Goal: Task Accomplishment & Management: Complete application form

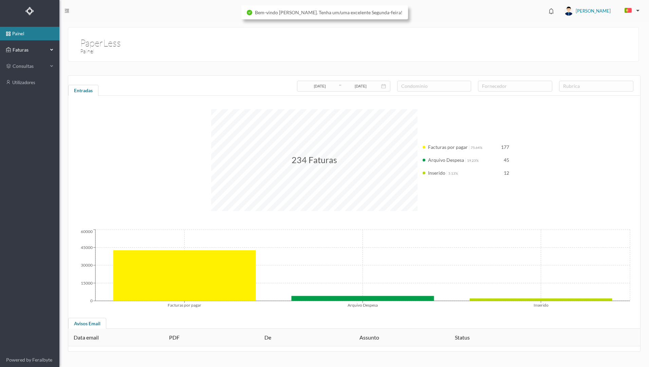
click at [33, 51] on span "Faturas" at bounding box center [29, 49] width 37 height 7
click at [28, 80] on link "arquivadas" at bounding box center [29, 83] width 59 height 14
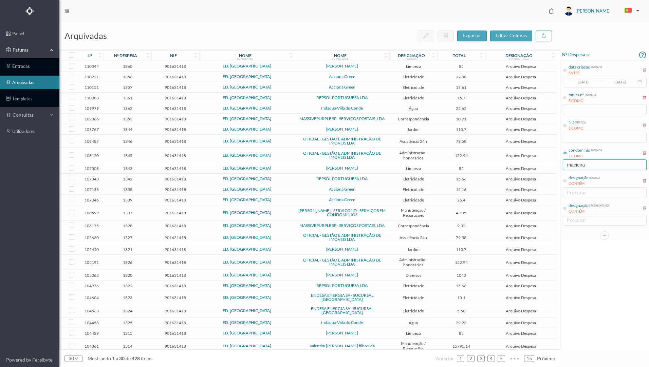
drag, startPoint x: 592, startPoint y: 165, endPoint x: 556, endPoint y: 166, distance: 36.0
click at [556, 166] on div "arquivadas exportar editar colunas nº nº despesa nif nome condomínio nome forne…" at bounding box center [353, 194] width 589 height 345
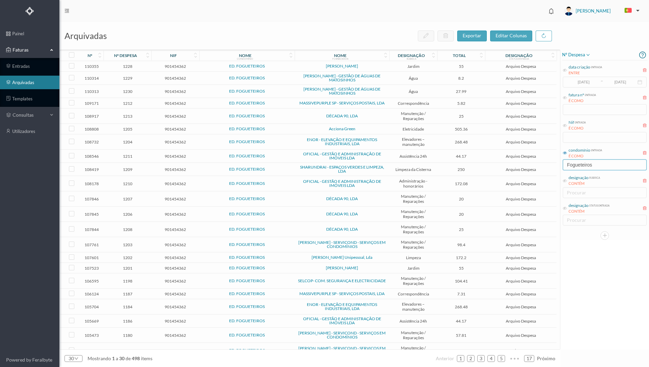
type input "Fogueteiros"
click at [292, 131] on td "ED. FOGUETEIROS" at bounding box center [247, 129] width 96 height 11
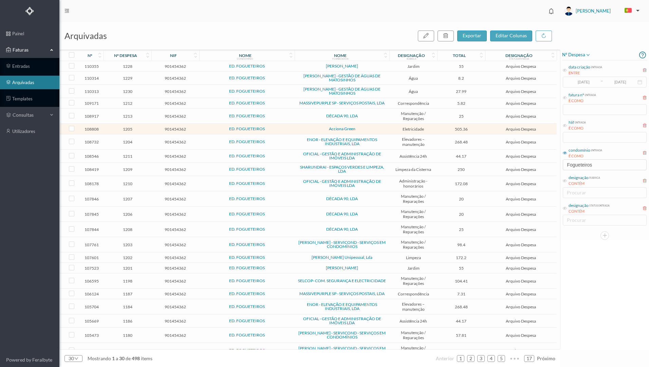
click at [274, 128] on span "ED. FOGUETEIROS" at bounding box center [247, 129] width 92 height 4
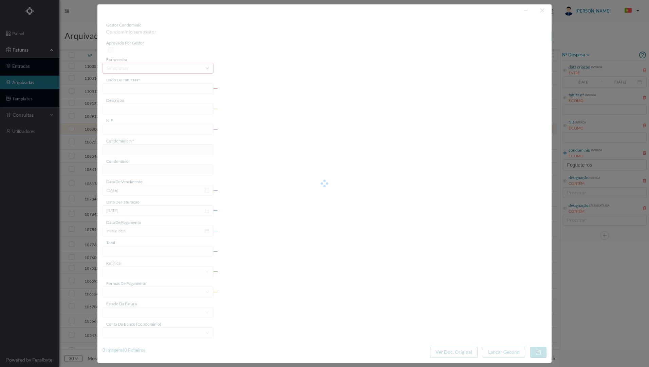
type input "FT P25/033170"
type input "409 ([DATE] / [DATE])"
type input "901454362"
type input "[DATE]"
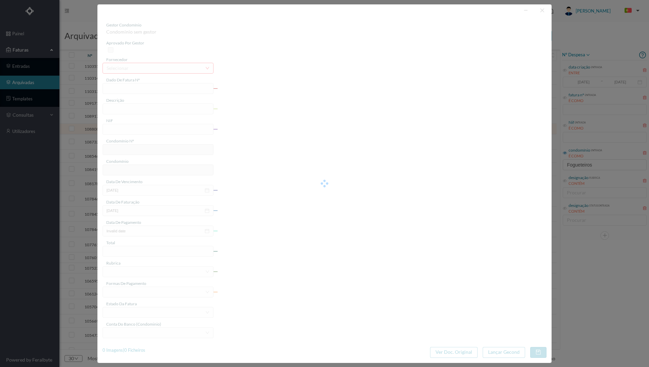
type input "[DATE]"
type input "505.36"
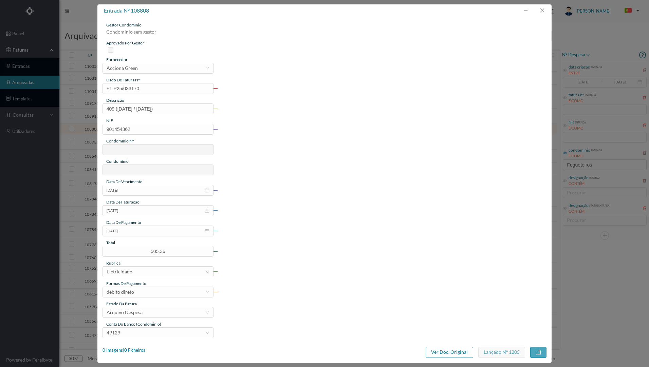
type input "650"
type input "ED. FOGUETEIROS"
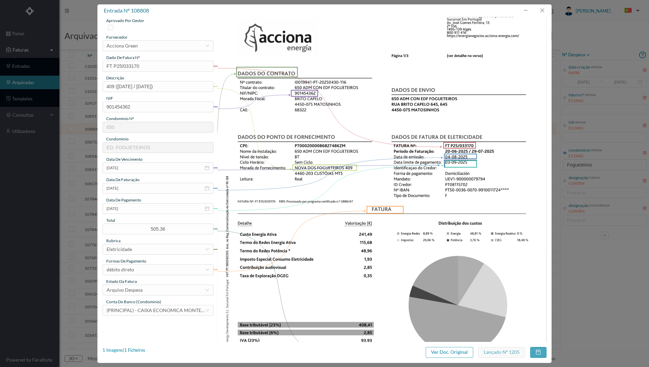
scroll to position [68, 0]
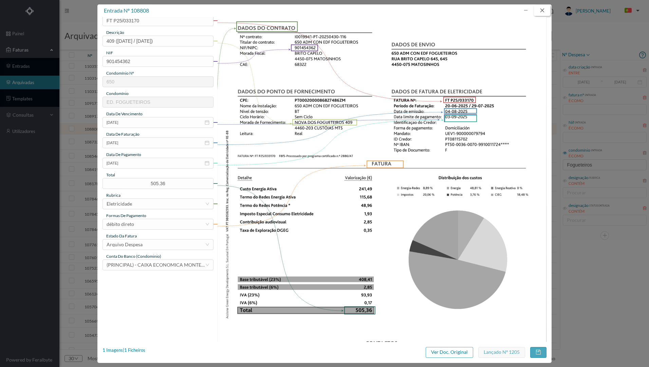
click at [545, 9] on button "button" at bounding box center [542, 10] width 16 height 11
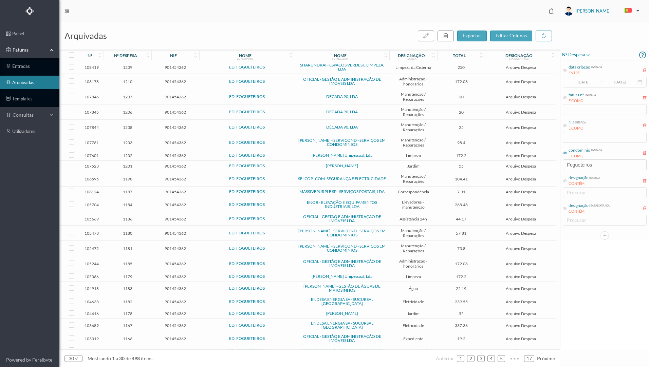
scroll to position [103, 0]
click at [278, 322] on span "ED. FOGUETEIROS" at bounding box center [247, 324] width 92 height 4
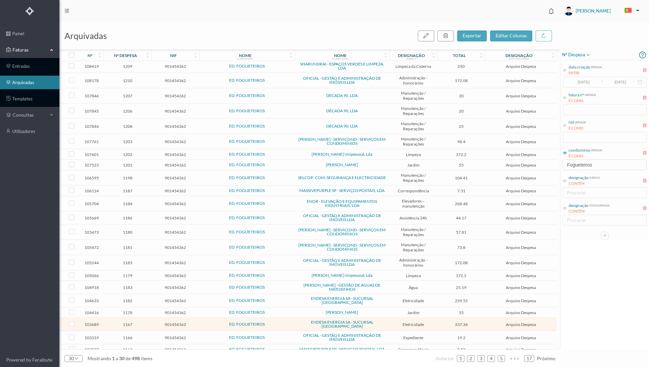
click at [278, 322] on span "ED. FOGUETEIROS" at bounding box center [247, 324] width 92 height 4
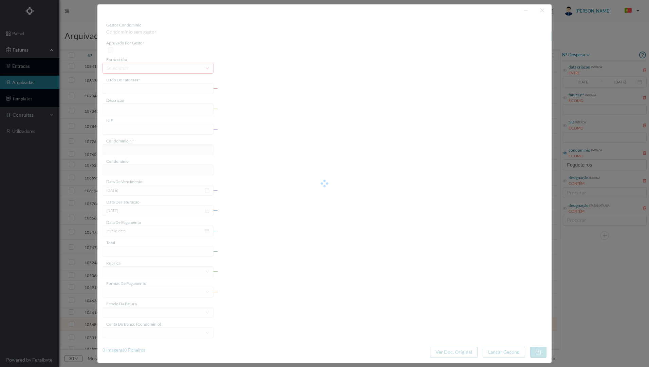
type input "FAC 0280312025/0077260535"
type input "409 COMUNS ([DATE] a [DATE])"
type input "901454362"
type input "[DATE]"
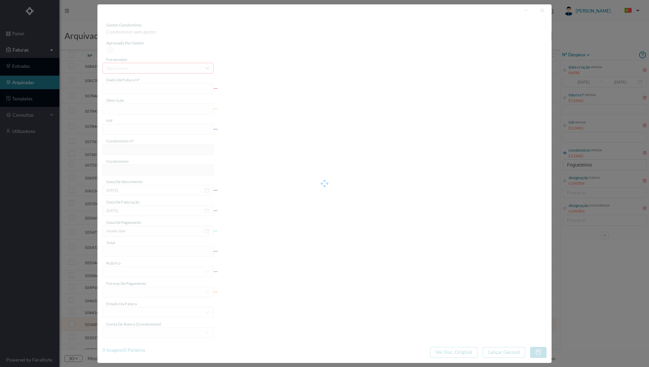
type input "[DATE]"
type input "337.36"
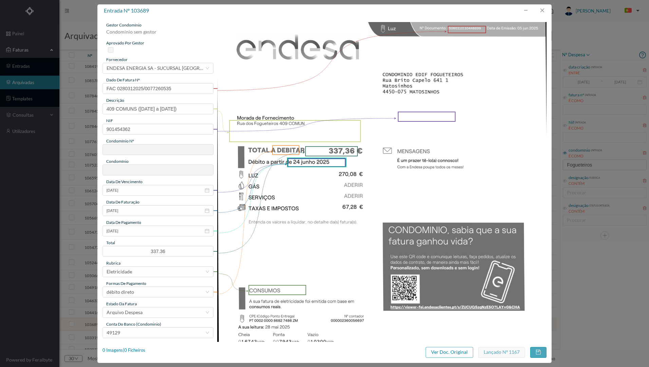
type input "650"
type input "ED. FOGUETEIROS"
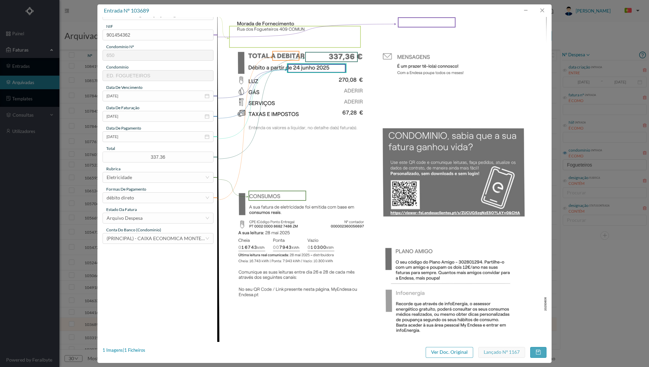
scroll to position [80, 0]
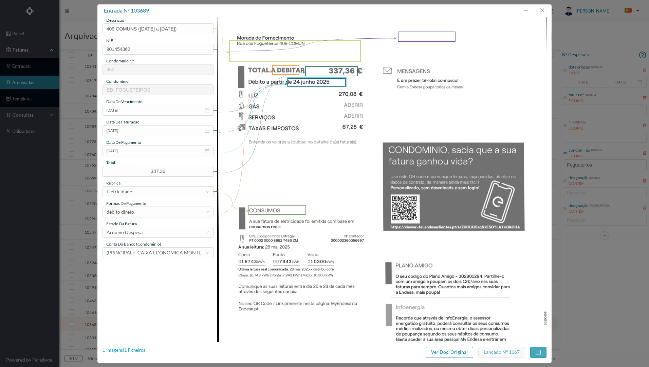
click at [134, 350] on div "1 Imagens | 1 Ficheiros" at bounding box center [123, 350] width 43 height 7
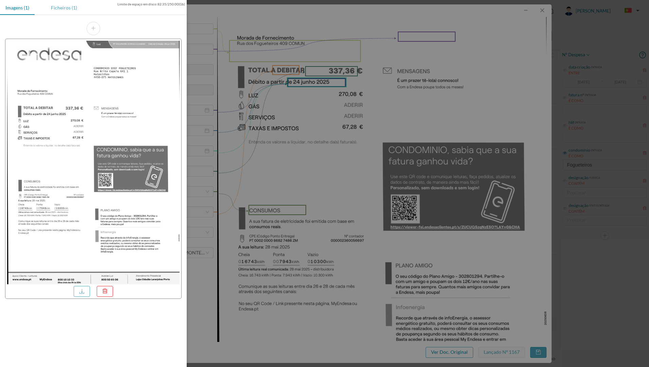
click at [68, 8] on div "Ficheiros (1)" at bounding box center [63, 7] width 37 height 15
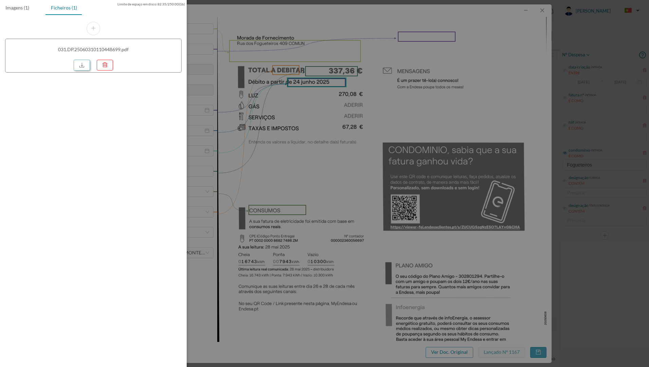
click at [82, 68] on link at bounding box center [82, 65] width 16 height 11
click at [324, 39] on div at bounding box center [324, 183] width 649 height 367
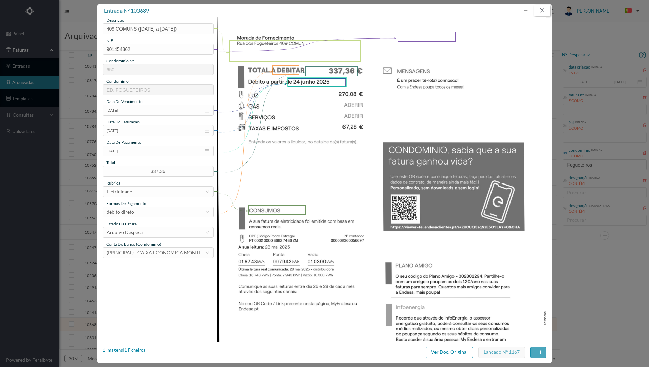
click at [543, 9] on button "button" at bounding box center [542, 10] width 16 height 11
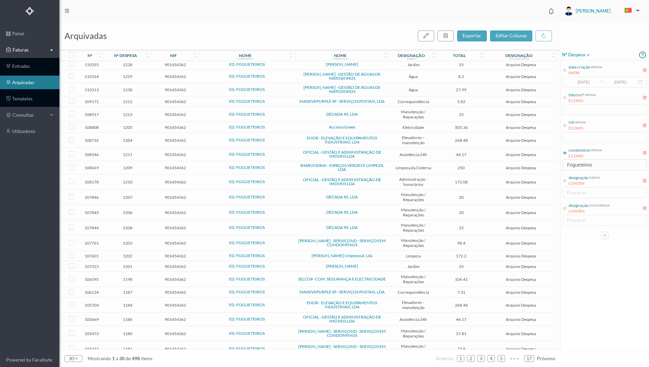
scroll to position [1, 0]
click at [303, 126] on span "Acciona Green" at bounding box center [341, 128] width 91 height 4
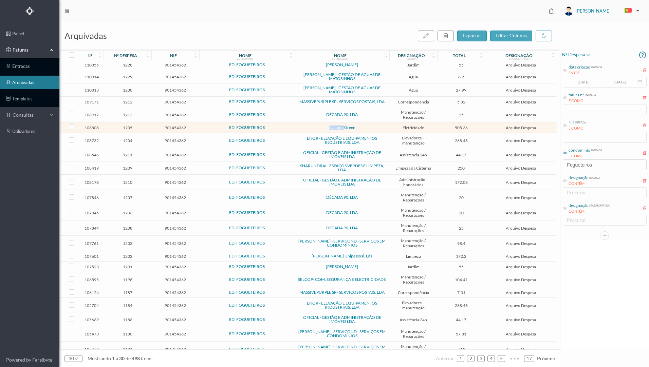
click at [303, 127] on span "Acciona Green" at bounding box center [341, 128] width 91 height 4
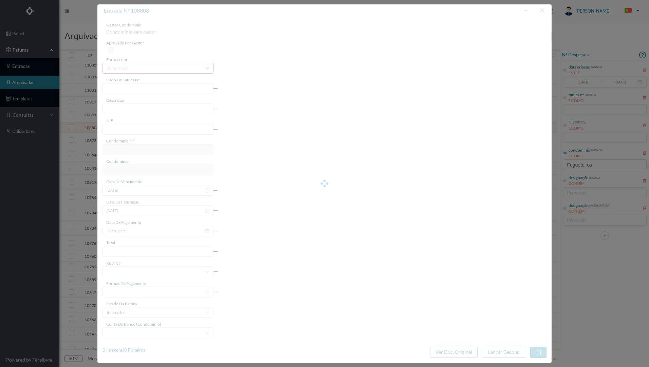
type input "FT P25/033170"
type input "409 ([DATE] / [DATE])"
type input "901454362"
type input "[DATE]"
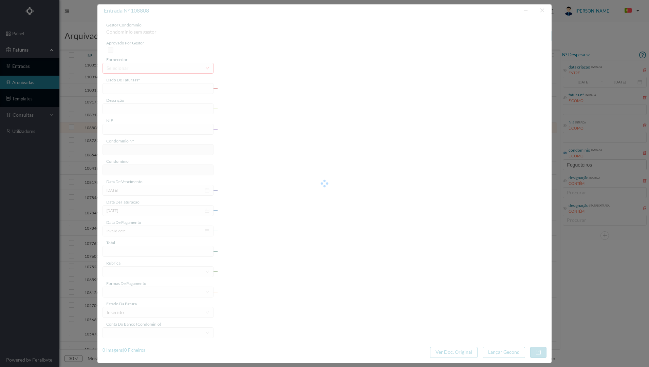
type input "[DATE]"
type input "505.36"
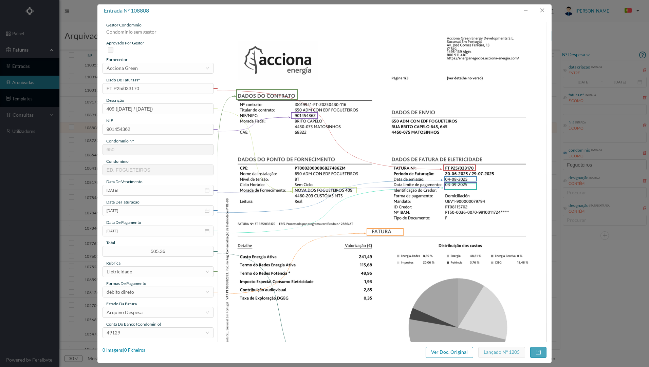
type input "650"
type input "ED. FOGUETEIROS"
click at [136, 351] on div "1 Imagens | 1 Ficheiros" at bounding box center [123, 350] width 43 height 7
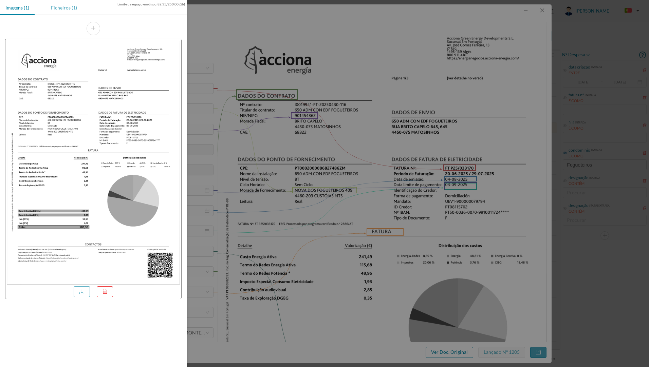
click at [60, 9] on div "Ficheiros (1)" at bounding box center [63, 7] width 37 height 15
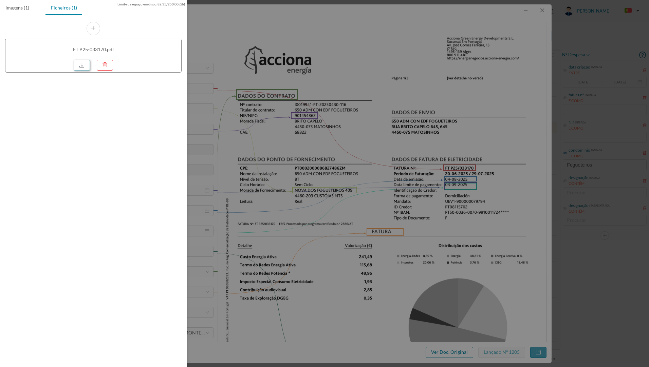
click at [77, 65] on link at bounding box center [82, 65] width 16 height 11
